Goal: Check status: Check status

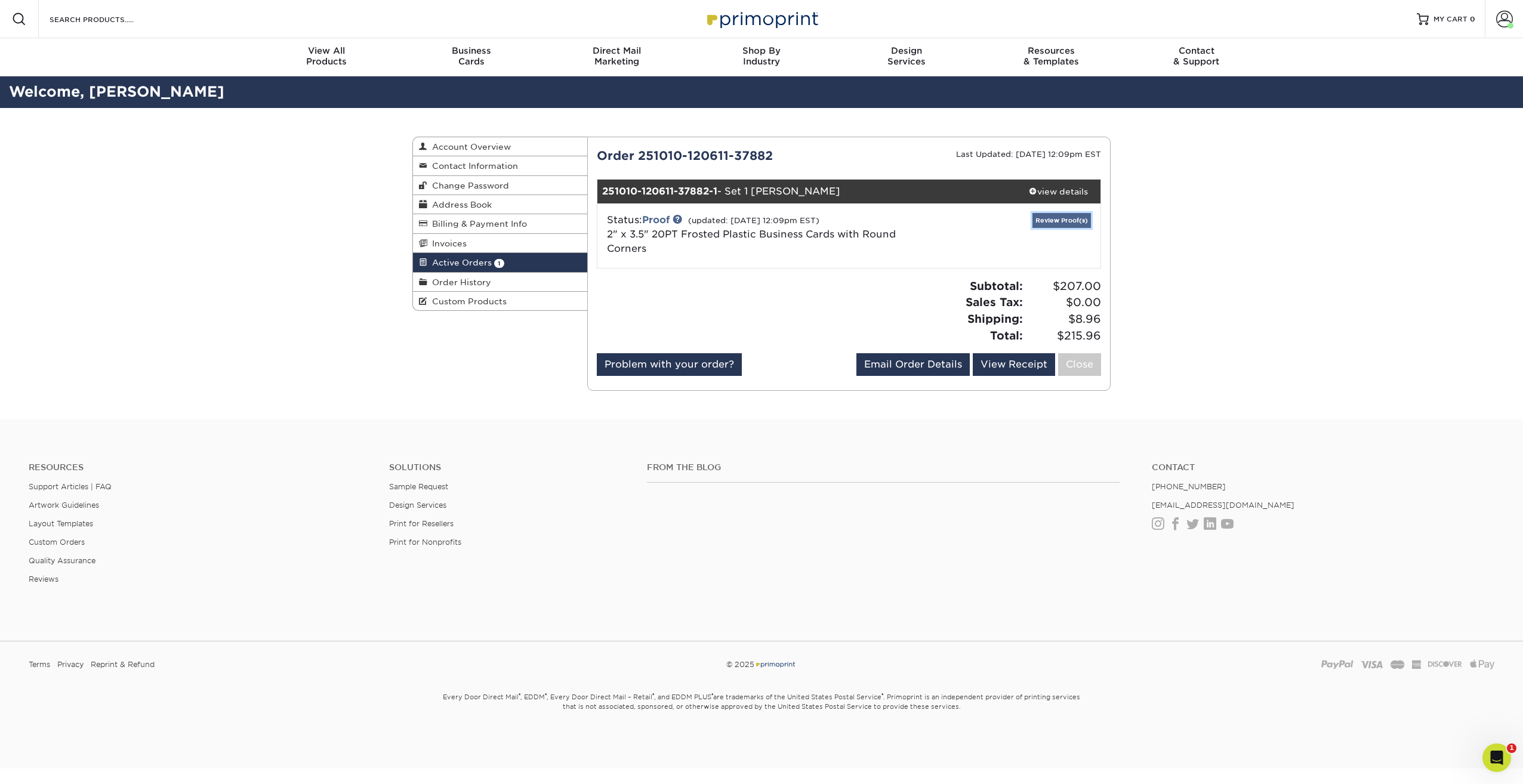
click at [1061, 218] on link "Review Proof(s)" at bounding box center [1062, 221] width 58 height 15
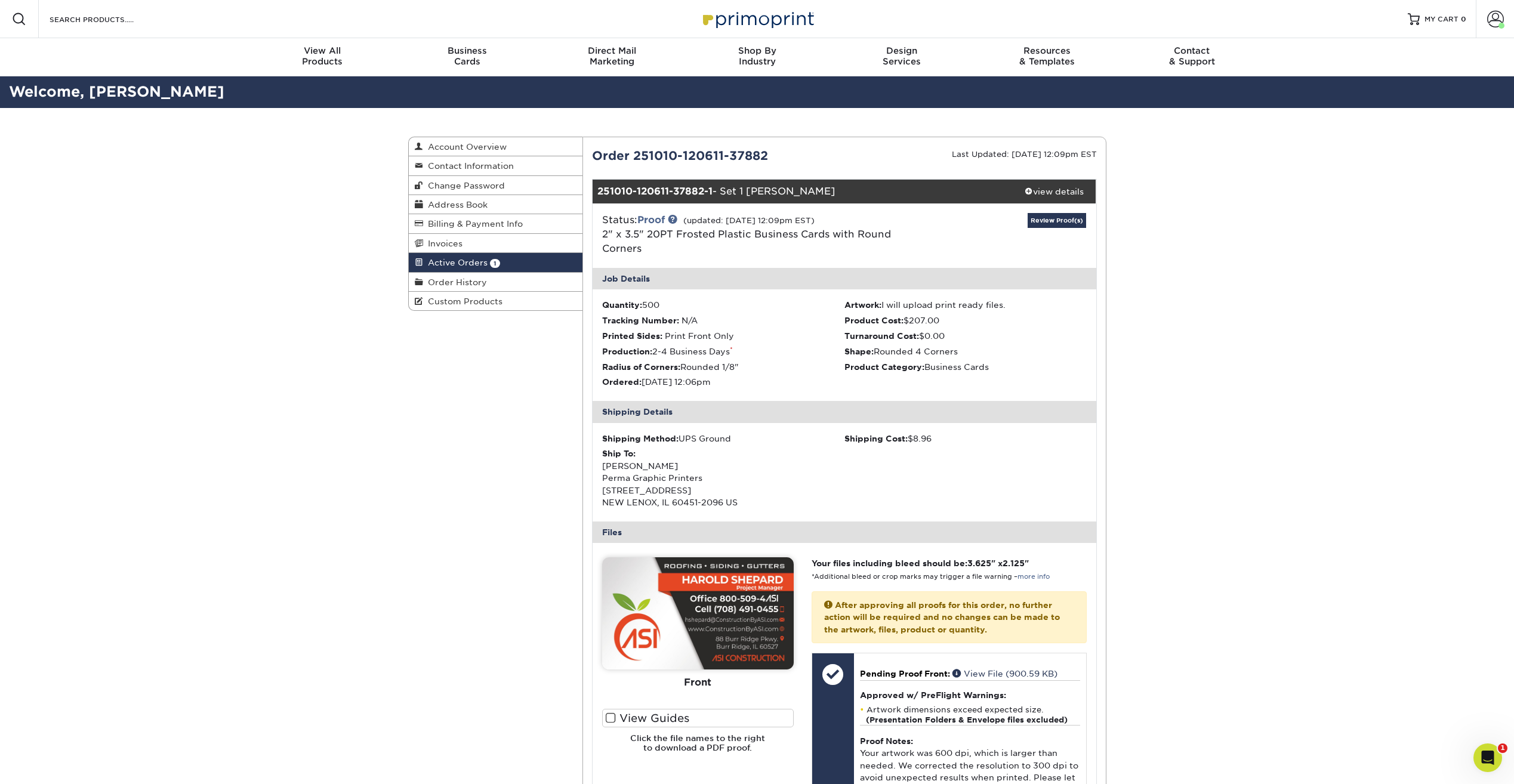
click at [614, 715] on span at bounding box center [611, 718] width 10 height 12
click at [0, 0] on input "View Guides" at bounding box center [0, 0] width 0 height 0
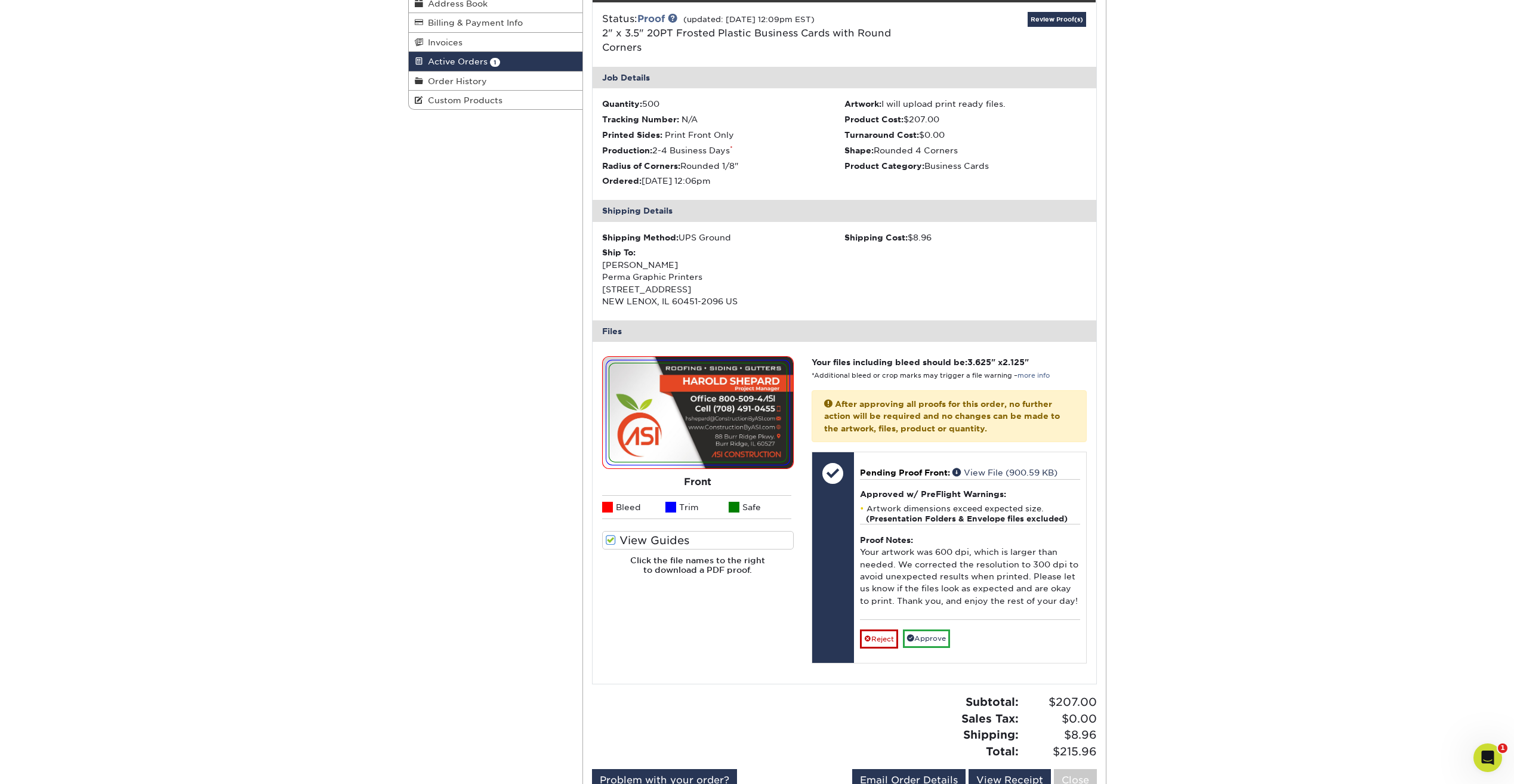
scroll to position [230, 0]
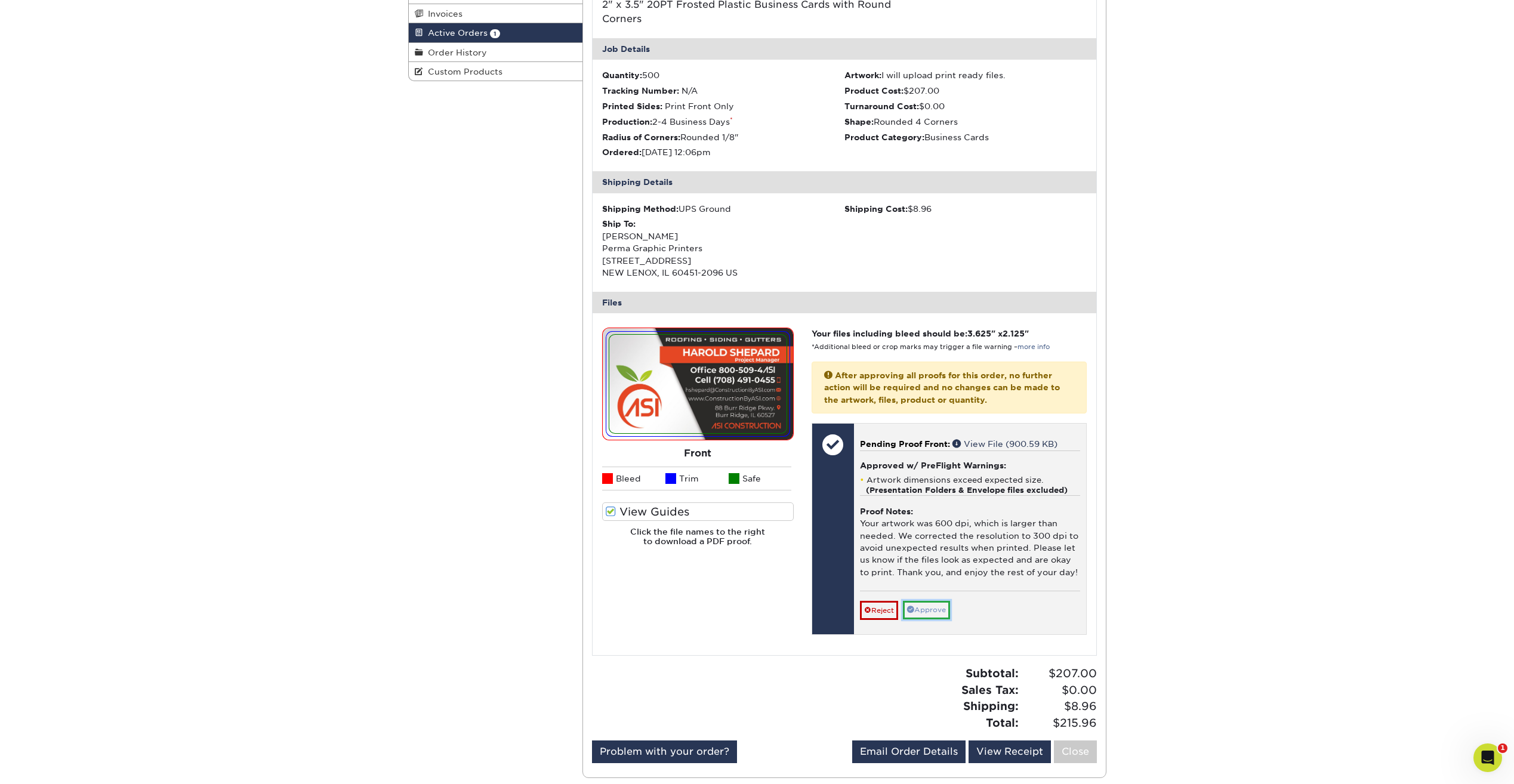
click at [943, 609] on link "Approve" at bounding box center [927, 610] width 47 height 18
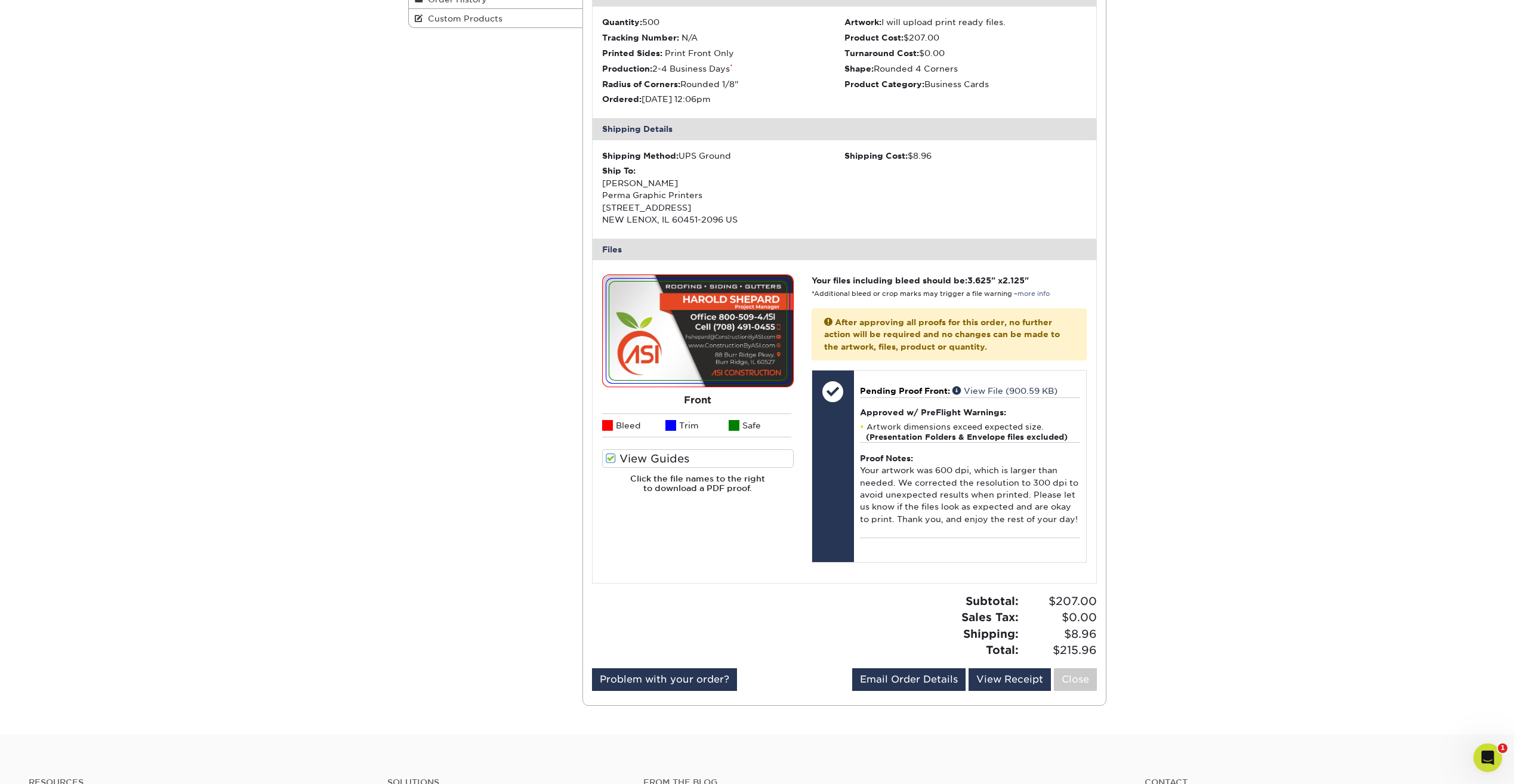
scroll to position [309, 0]
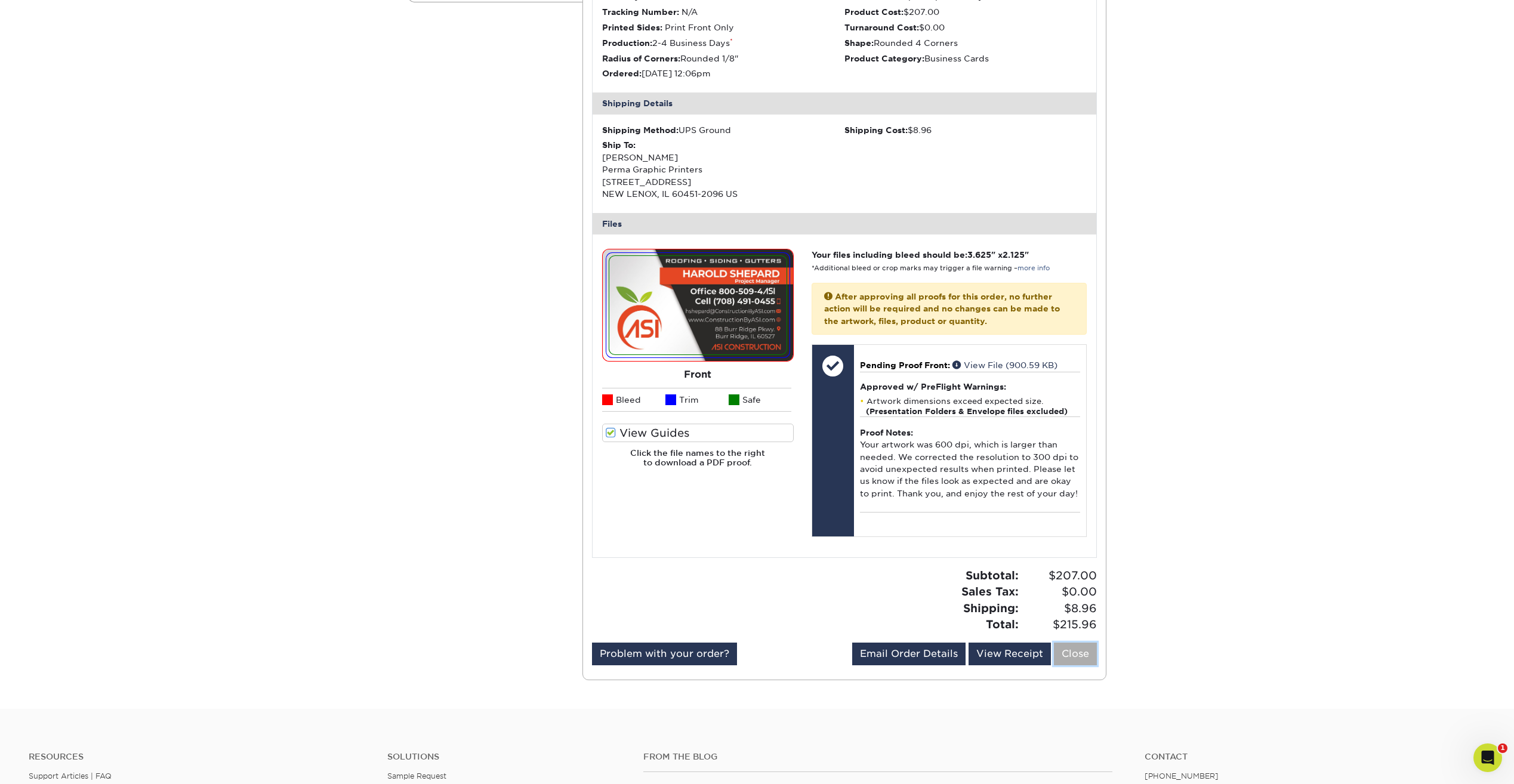
click at [1077, 652] on link "Close" at bounding box center [1075, 653] width 43 height 22
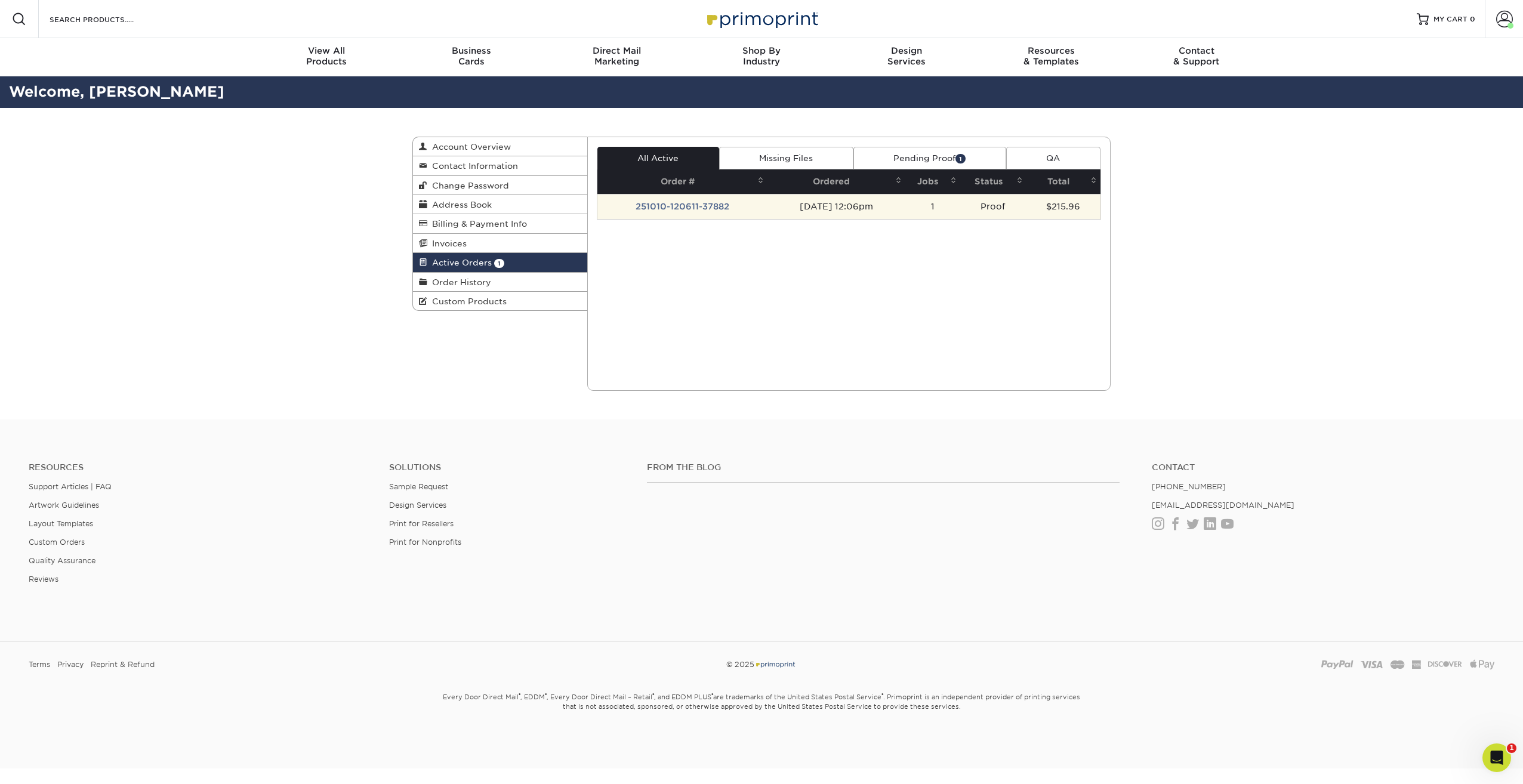
click at [743, 205] on td "251010-120611-37882" at bounding box center [682, 206] width 170 height 25
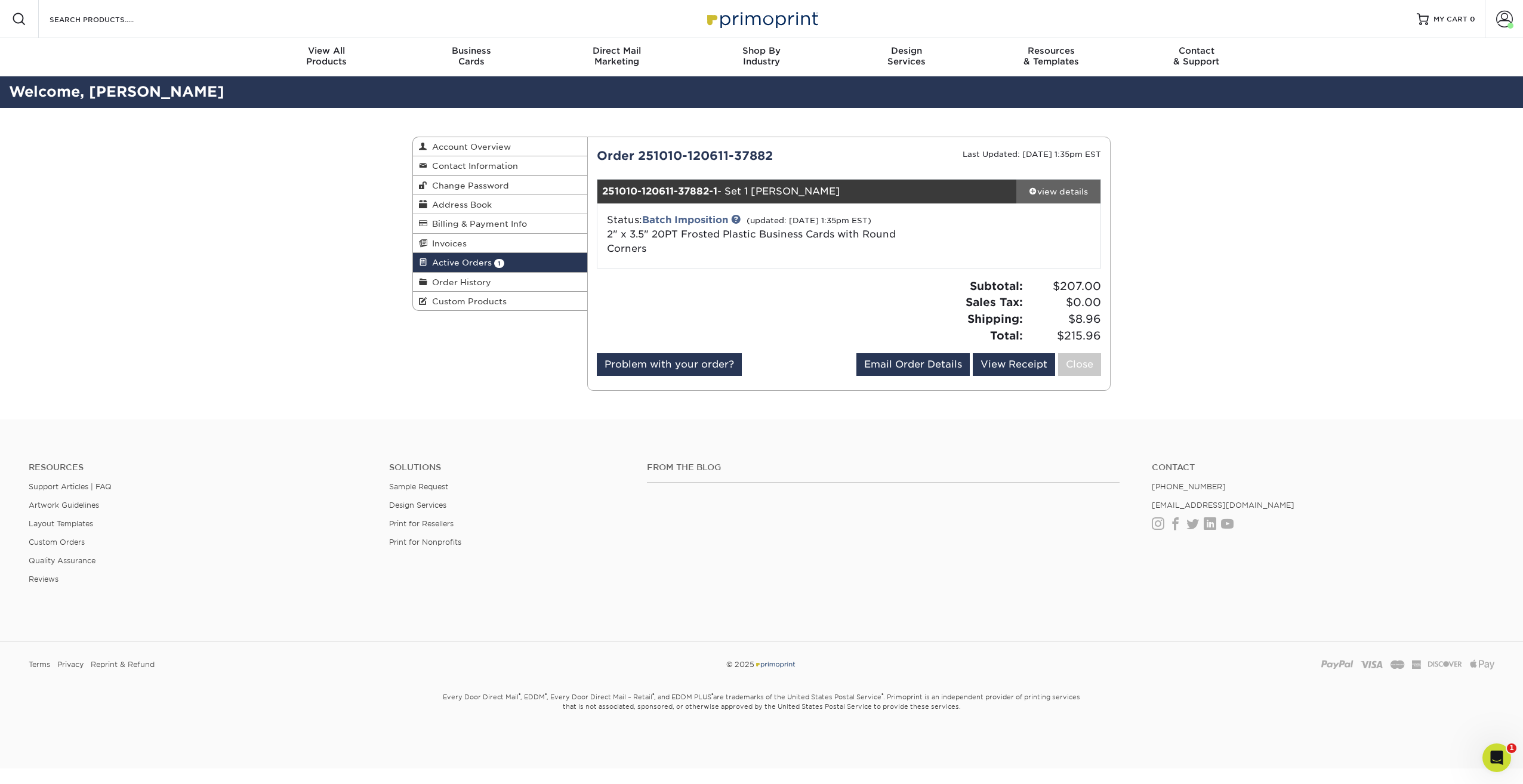
click at [1048, 194] on div "view details" at bounding box center [1058, 191] width 84 height 12
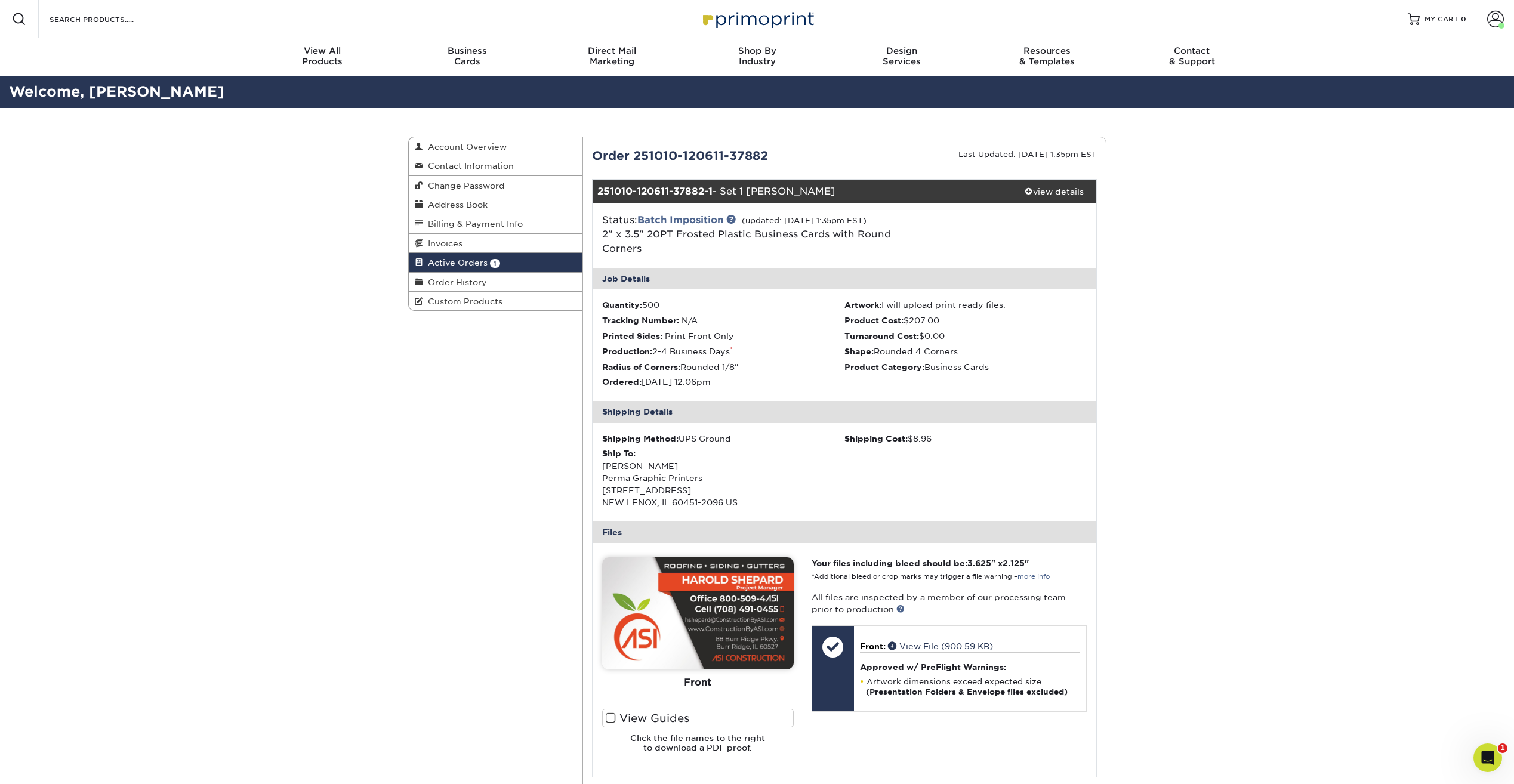
click at [611, 720] on span at bounding box center [611, 718] width 10 height 12
click at [0, 0] on input "View Guides" at bounding box center [0, 0] width 0 height 0
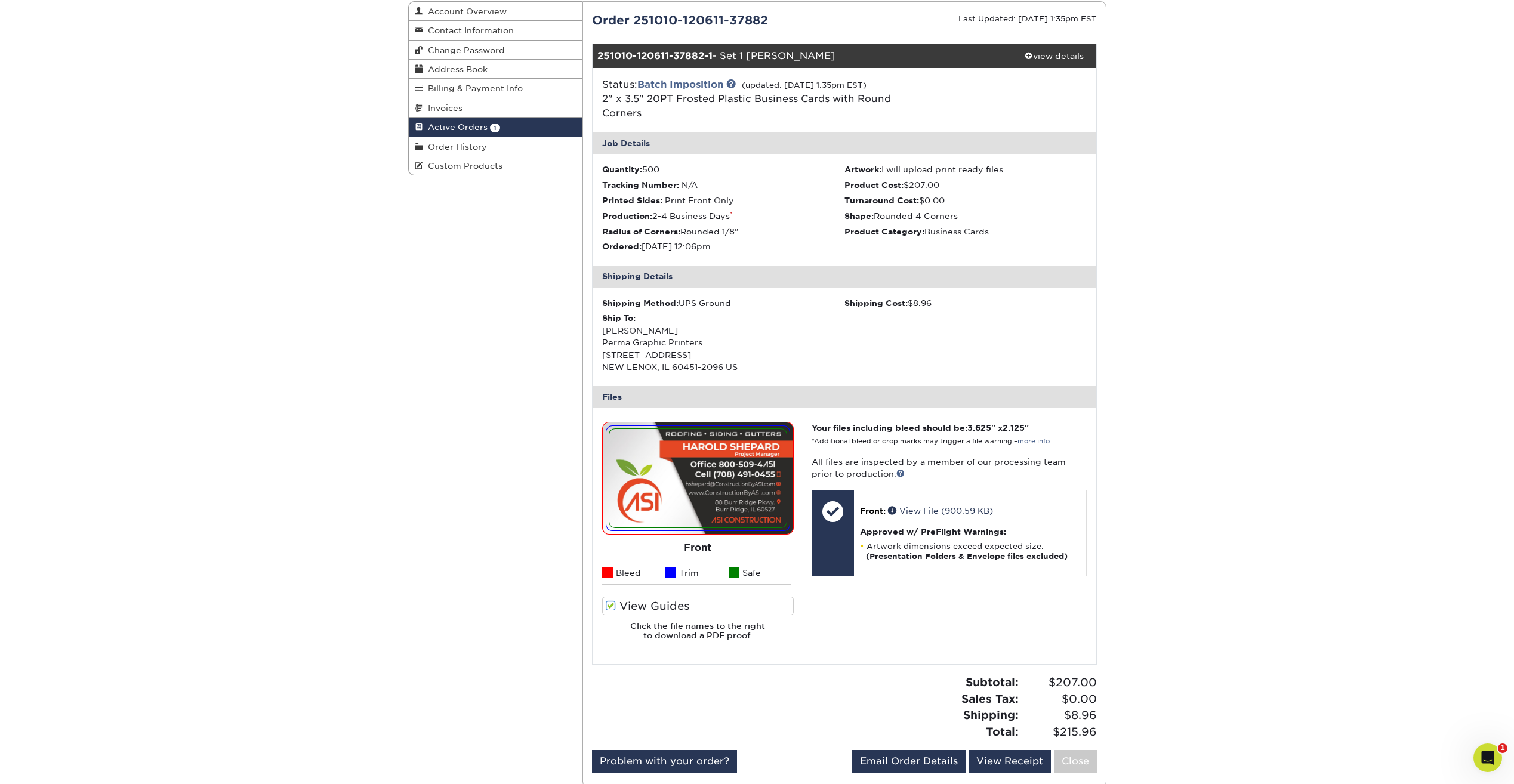
scroll to position [182, 0]
